Goal: Task Accomplishment & Management: Manage account settings

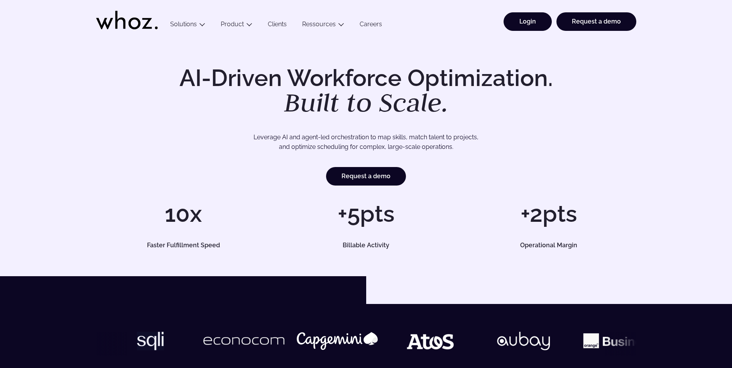
click at [530, 21] on link "Login" at bounding box center [528, 21] width 48 height 19
click at [531, 19] on link "Login" at bounding box center [528, 21] width 48 height 19
click at [537, 24] on link "Login" at bounding box center [528, 21] width 48 height 19
